Goal: Task Accomplishment & Management: Manage account settings

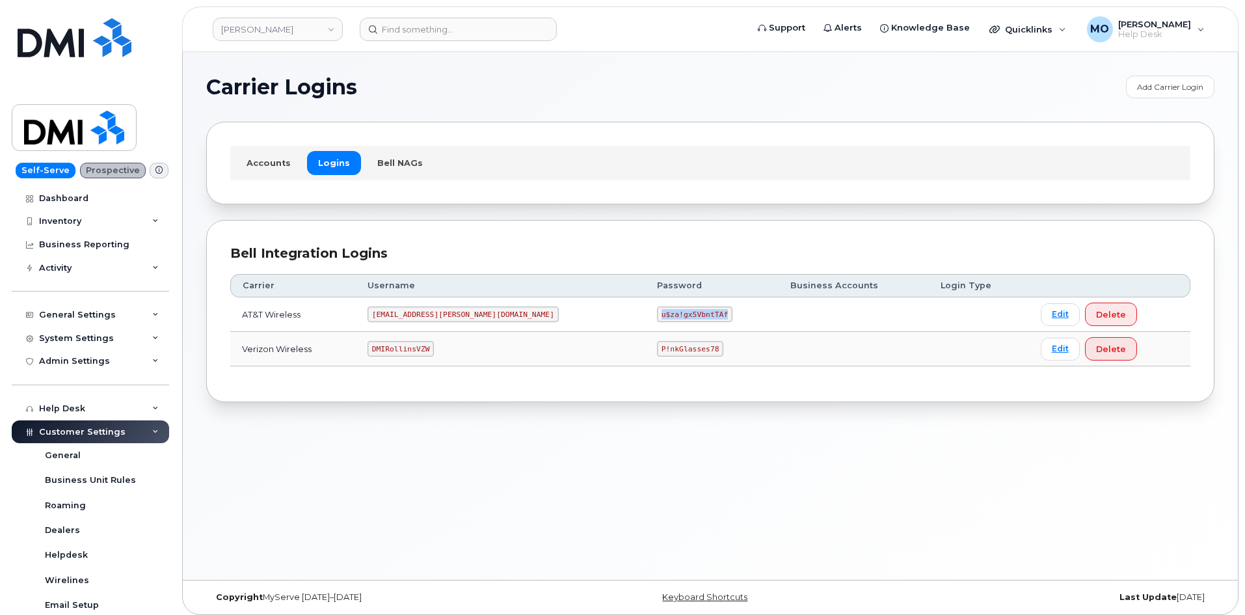
drag, startPoint x: 582, startPoint y: 319, endPoint x: 689, endPoint y: 327, distance: 107.6
click at [689, 327] on td "u$za!gx5VbntTAf" at bounding box center [711, 314] width 133 height 34
copy code "u$za!gx5VbntTAf"
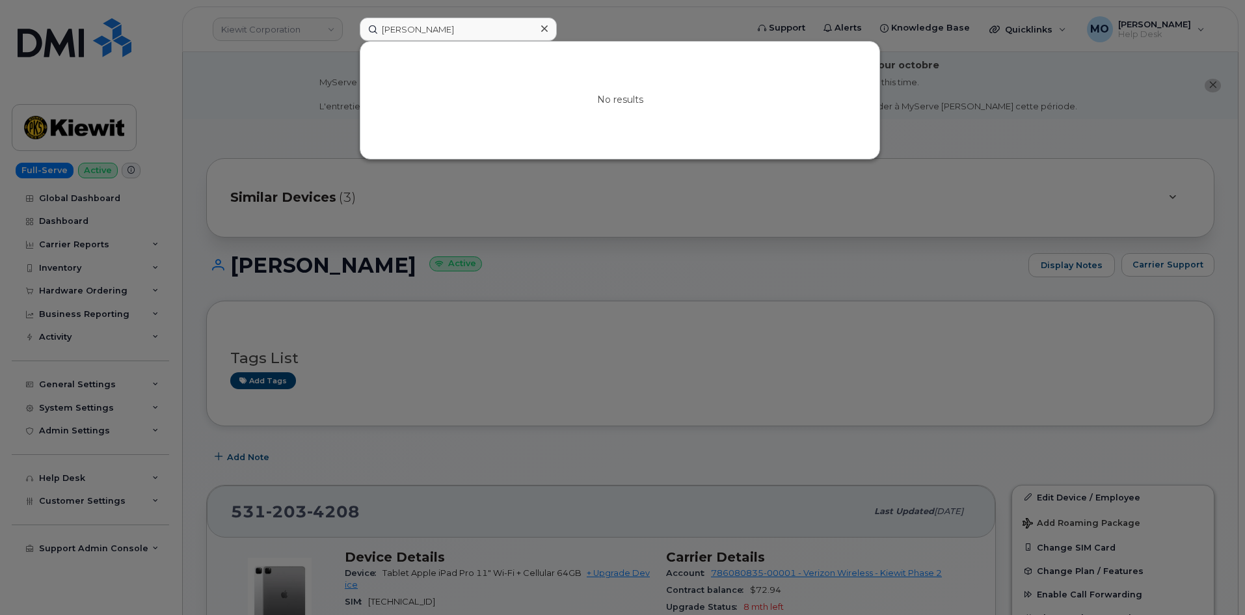
scroll to position [260, 0]
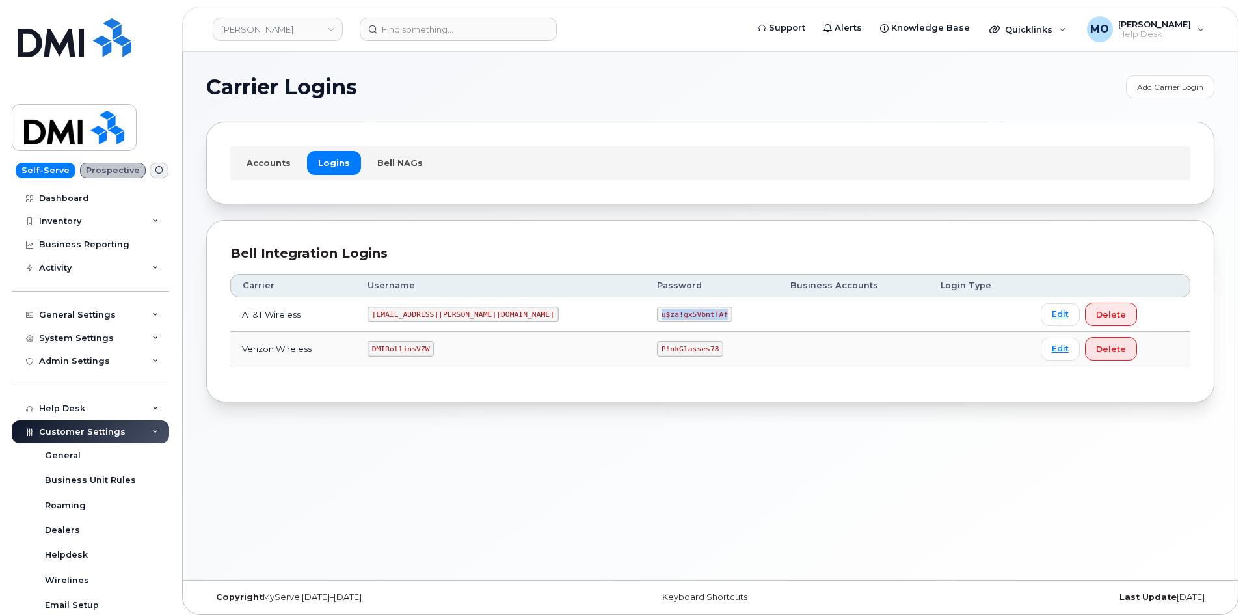
drag, startPoint x: 567, startPoint y: 317, endPoint x: 705, endPoint y: 310, distance: 138.1
click at [705, 310] on td "u$za!gx5VbntTAf" at bounding box center [711, 314] width 133 height 34
copy code "u$za!gx5VbntTAf"
